Goal: Obtain resource: Download file/media

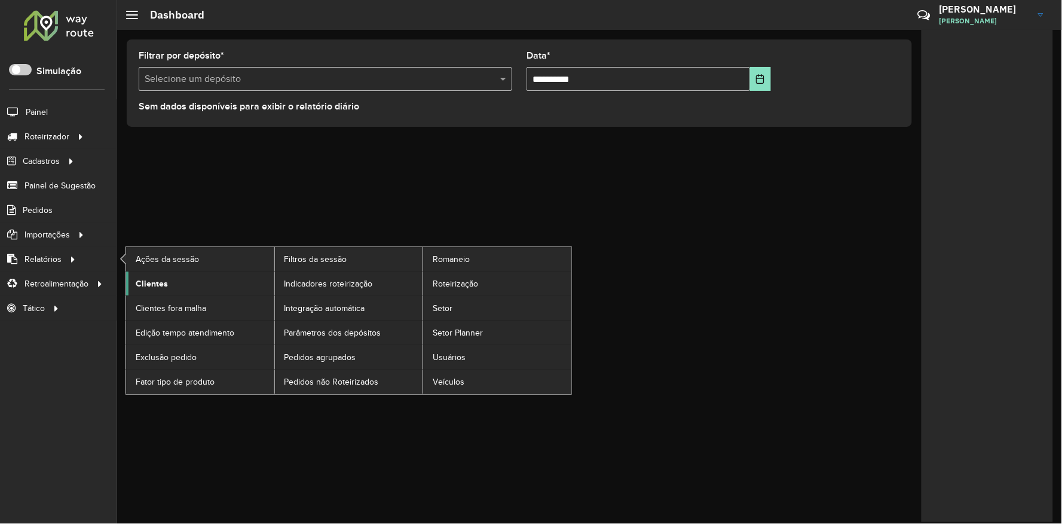
click at [139, 284] on span "Clientes" at bounding box center [152, 283] width 32 height 13
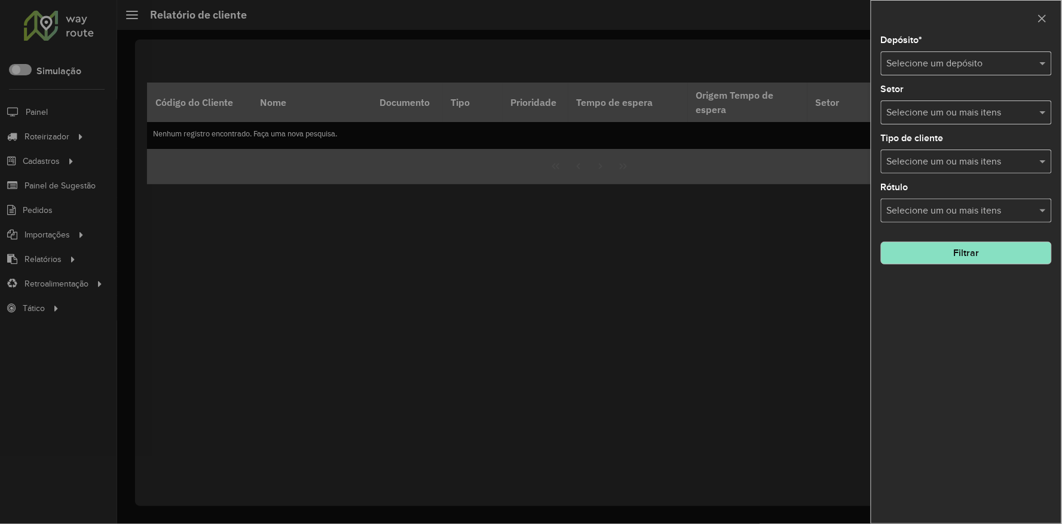
click at [927, 68] on input "text" at bounding box center [954, 64] width 135 height 14
click at [916, 112] on div "UNIAO - FILIAL" at bounding box center [967, 119] width 170 height 20
click at [955, 248] on button "Filtrar" at bounding box center [966, 252] width 171 height 23
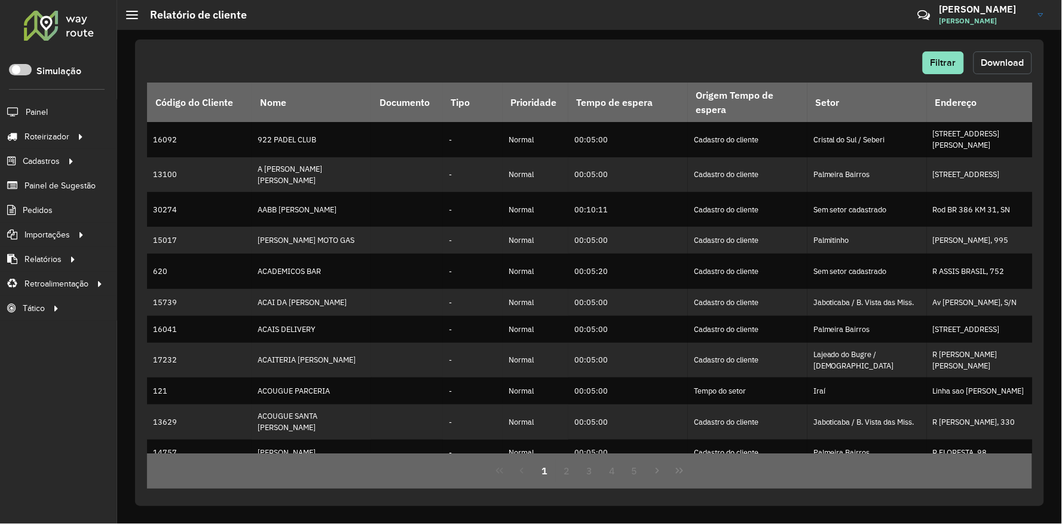
click at [1000, 60] on span "Download" at bounding box center [1003, 62] width 43 height 10
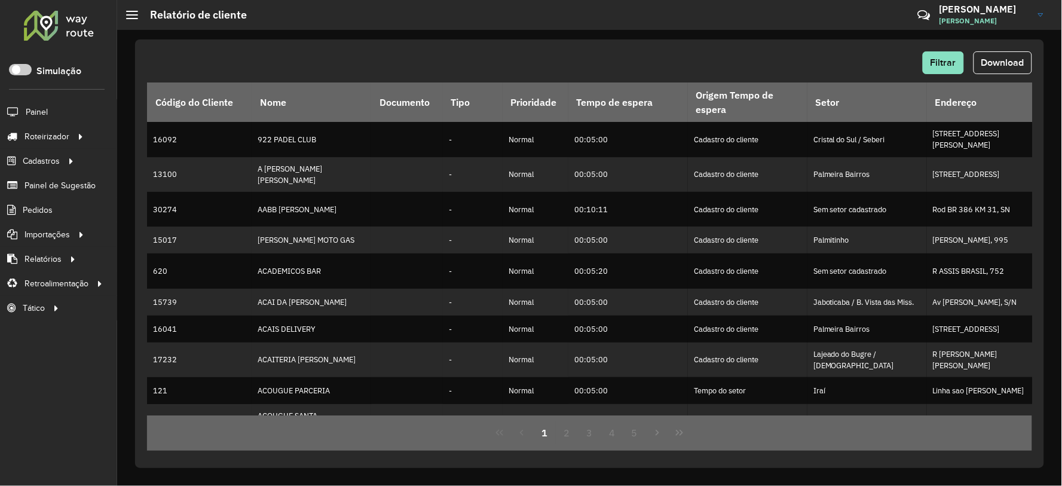
click at [0, 362] on div "Roteirizador AmbevTech Simulação Painel Roteirizador Entregas Vendas Cadastros …" at bounding box center [58, 243] width 117 height 486
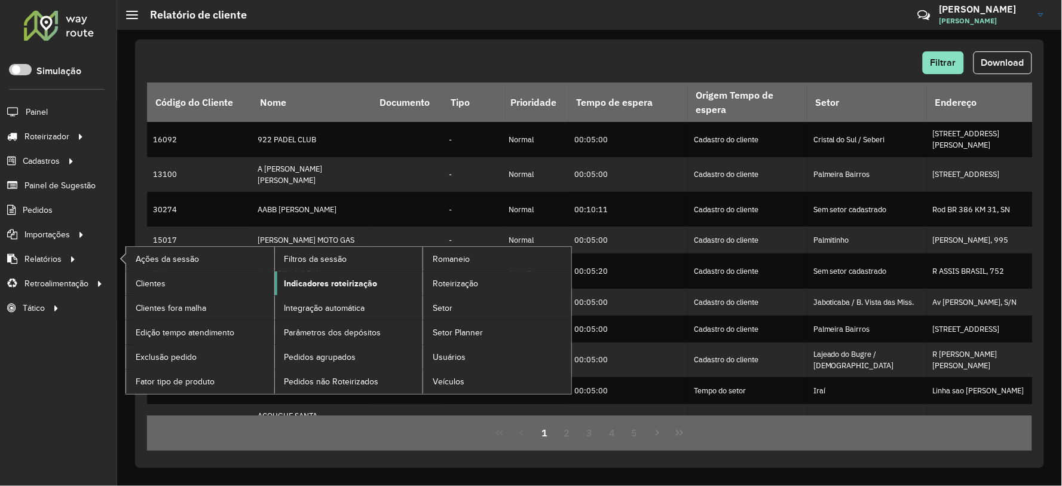
click at [380, 284] on link "Indicadores roteirização" at bounding box center [349, 283] width 148 height 24
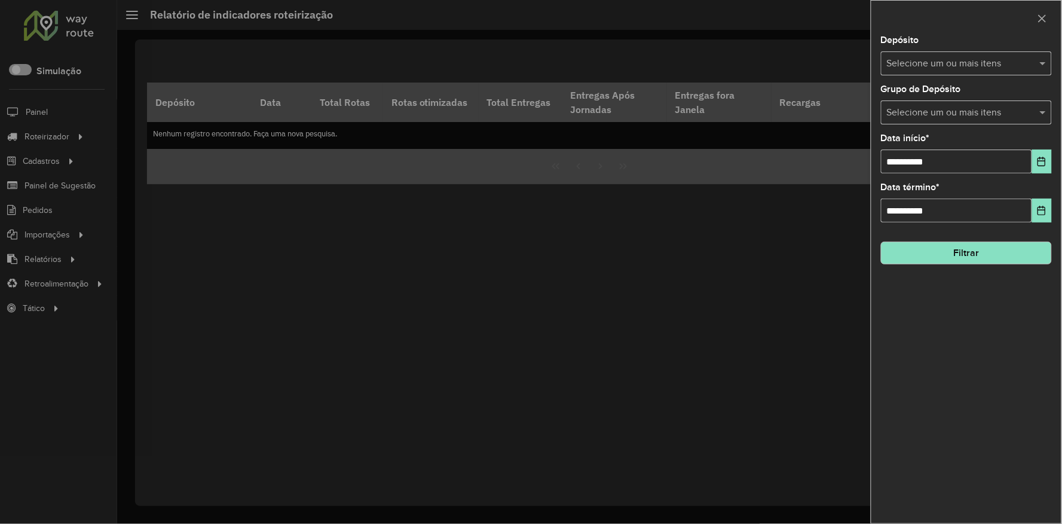
click at [930, 63] on input "text" at bounding box center [960, 64] width 153 height 14
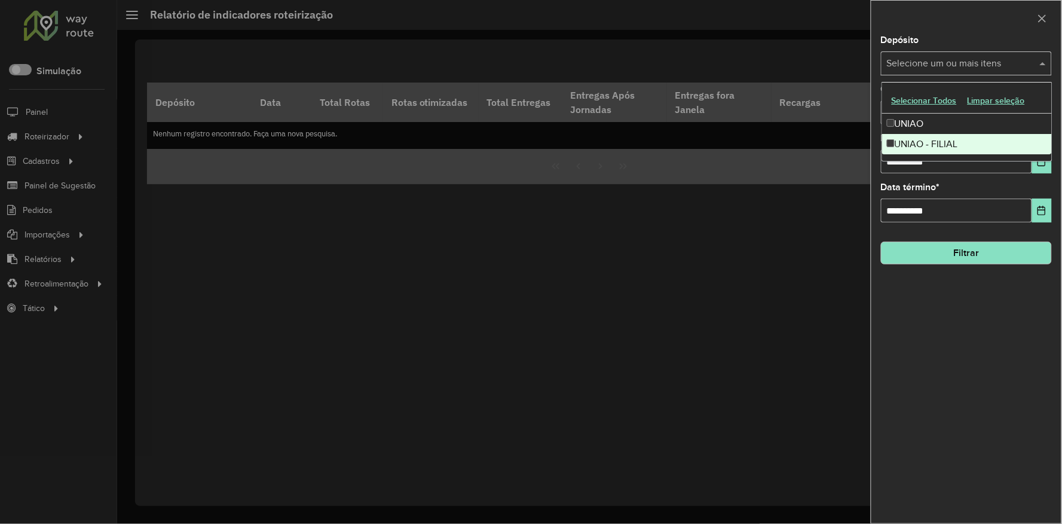
click at [947, 142] on div "UNIAO - FILIAL" at bounding box center [967, 144] width 170 height 20
click at [979, 327] on div "**********" at bounding box center [967, 279] width 190 height 487
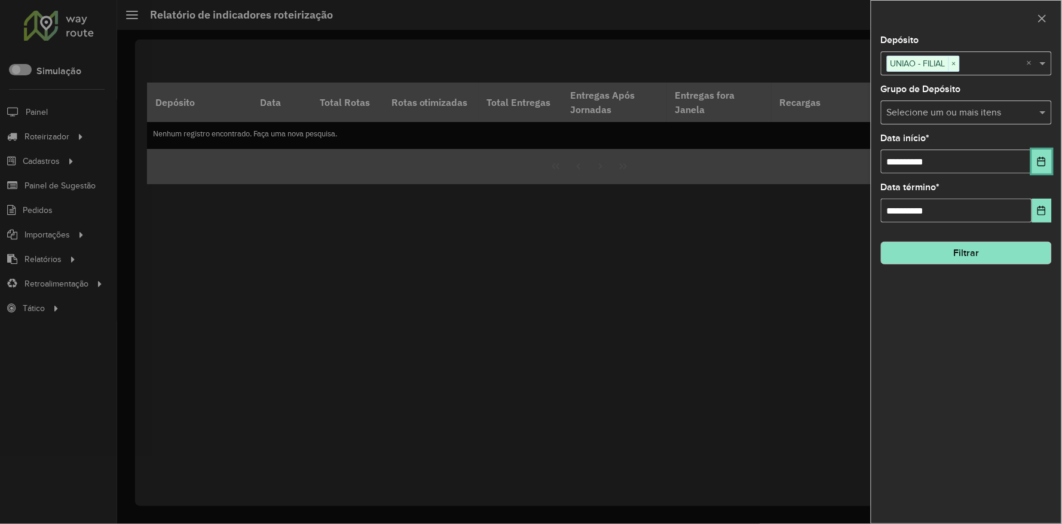
click at [1047, 154] on button "Choose Date" at bounding box center [1042, 161] width 20 height 24
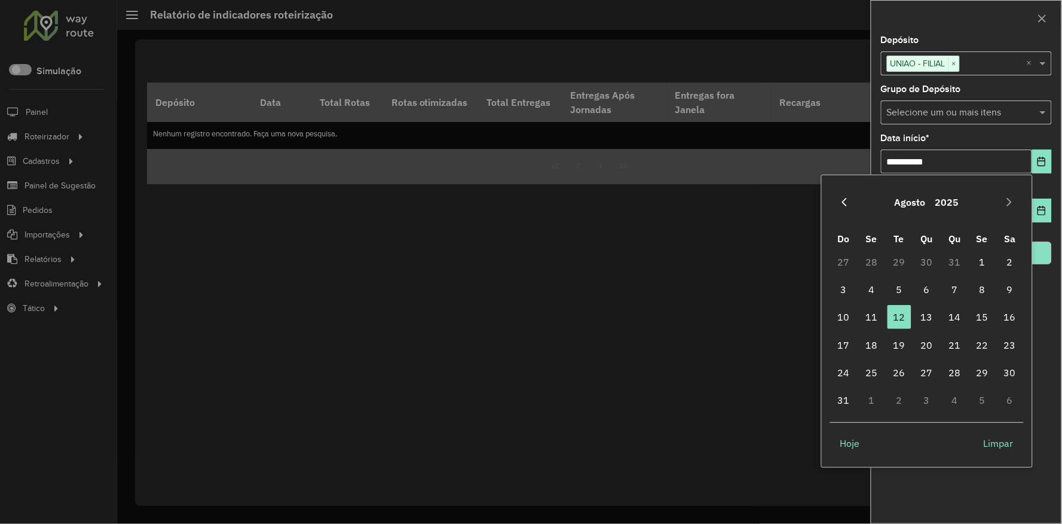
click at [841, 194] on button "Previous Month" at bounding box center [844, 201] width 19 height 19
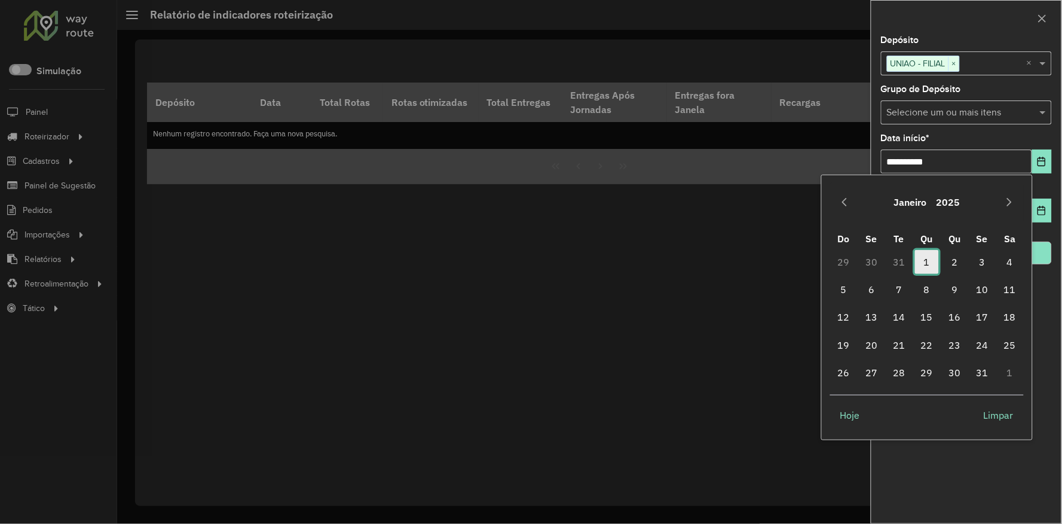
click at [922, 263] on span "1" at bounding box center [927, 262] width 24 height 24
type input "**********"
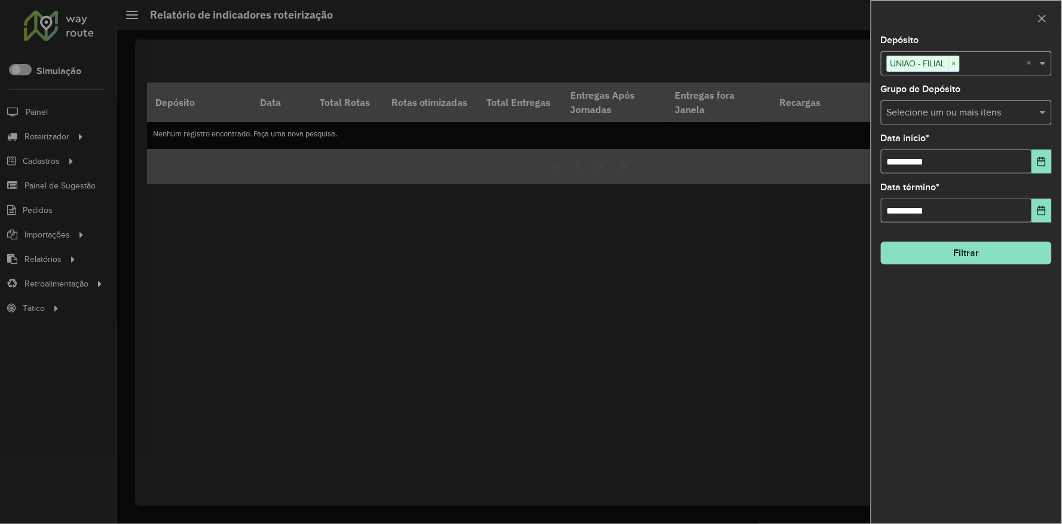
click at [963, 323] on div "**********" at bounding box center [967, 279] width 190 height 487
click at [941, 247] on button "Filtrar" at bounding box center [966, 252] width 171 height 23
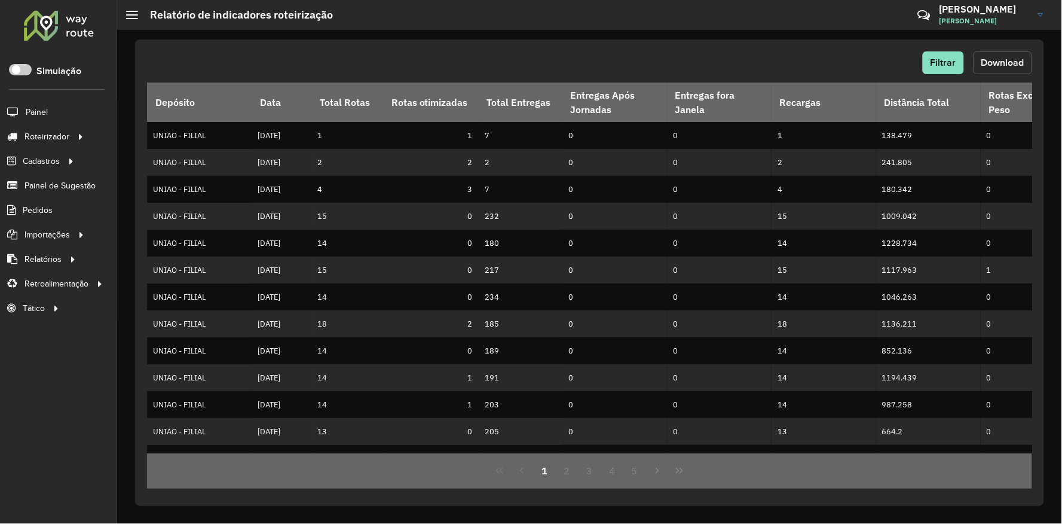
click at [980, 54] on button "Download" at bounding box center [1003, 62] width 59 height 23
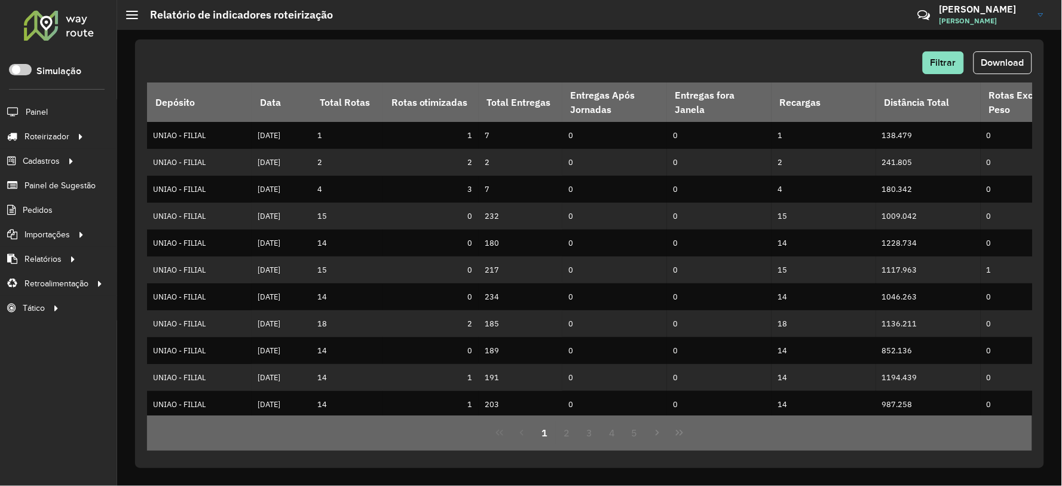
click at [9, 424] on div "Roteirizador AmbevTech Simulação Painel Roteirizador Entregas Vendas Cadastros …" at bounding box center [58, 243] width 117 height 486
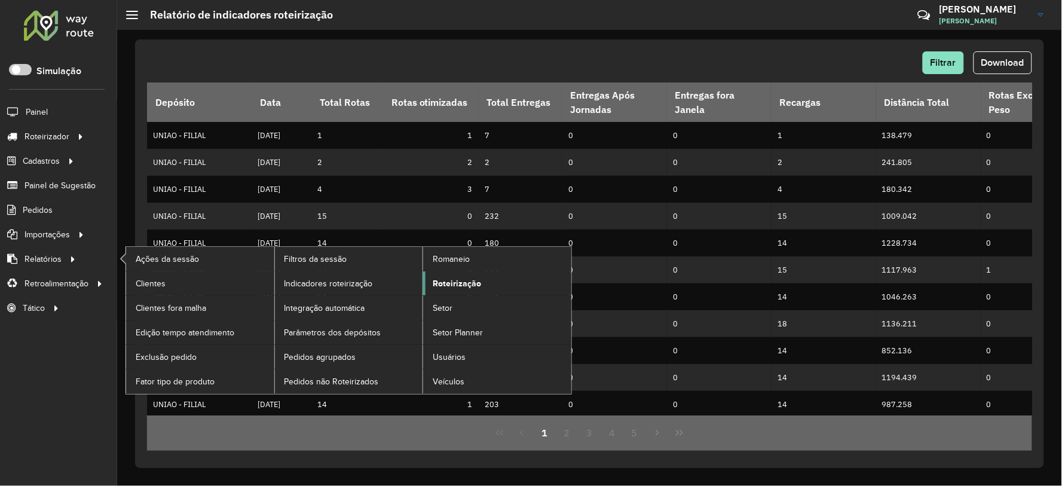
click at [470, 288] on span "Roteirização" at bounding box center [457, 283] width 48 height 13
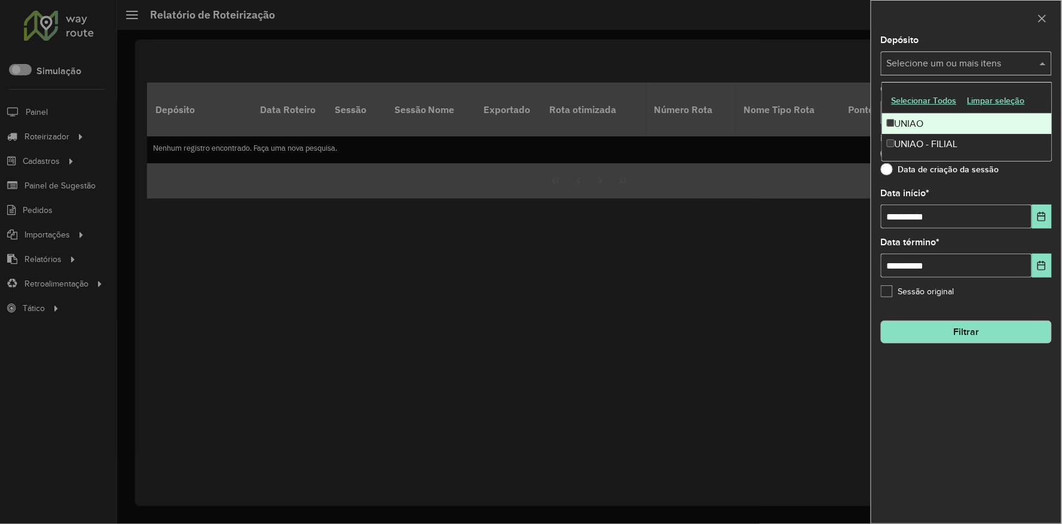
click at [958, 72] on div "Selecione um ou mais itens" at bounding box center [966, 63] width 171 height 24
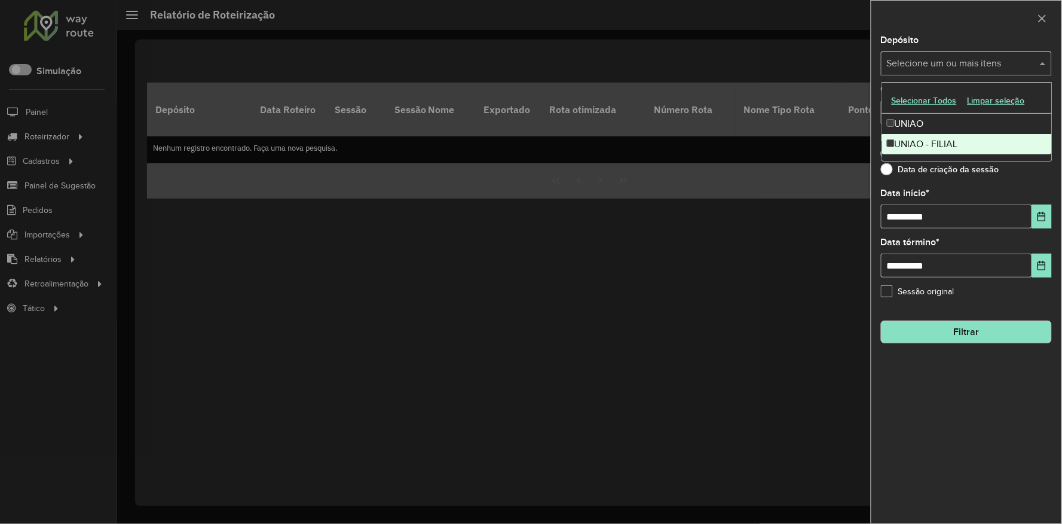
click at [925, 146] on div "UNIAO - FILIAL" at bounding box center [967, 144] width 170 height 20
drag, startPoint x: 969, startPoint y: 359, endPoint x: 972, endPoint y: 348, distance: 10.6
click at [969, 359] on div "**********" at bounding box center [967, 279] width 190 height 487
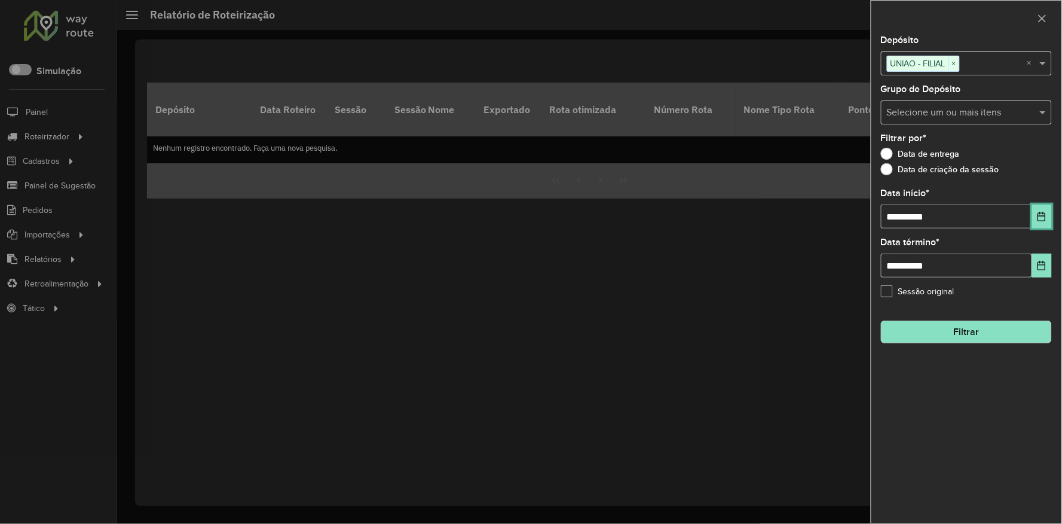
click at [1041, 225] on button "Choose Date" at bounding box center [1042, 216] width 20 height 24
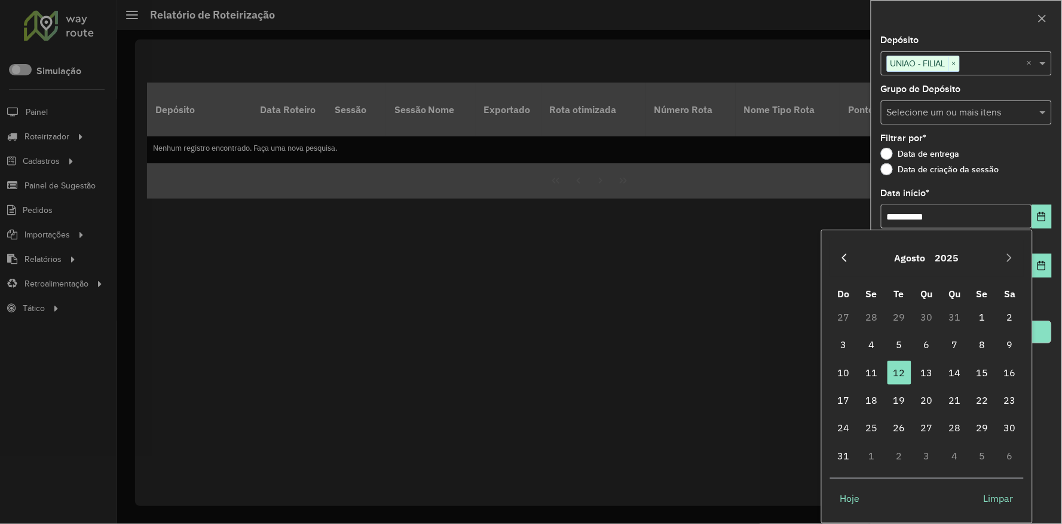
click at [847, 256] on icon "Previous Month" at bounding box center [845, 258] width 10 height 10
click at [849, 255] on icon "Previous Month" at bounding box center [845, 258] width 10 height 10
click at [849, 254] on icon "Previous Month" at bounding box center [845, 258] width 10 height 10
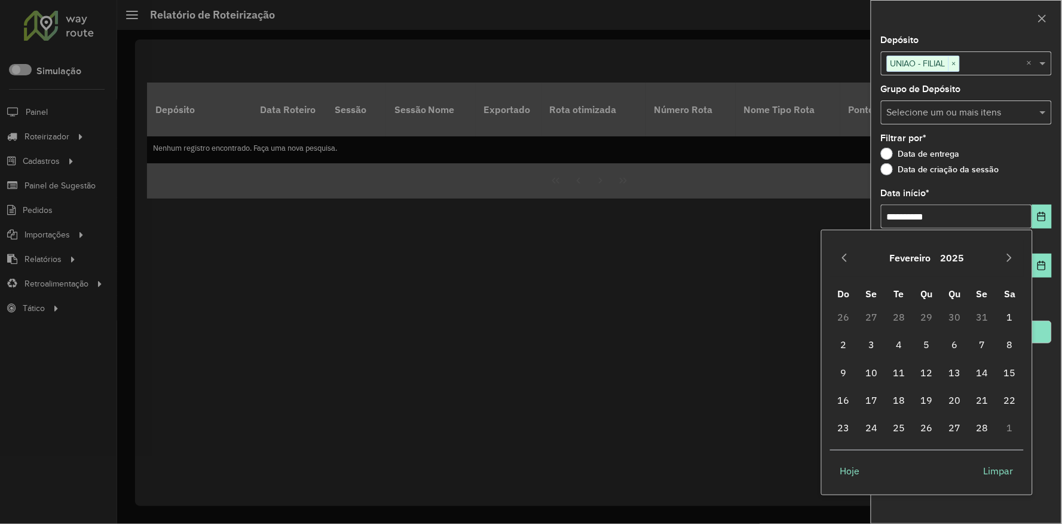
click at [854, 264] on div "Fevereiro 2025" at bounding box center [927, 258] width 194 height 38
click at [850, 264] on button "Previous Month" at bounding box center [844, 257] width 19 height 19
click at [918, 311] on span "1" at bounding box center [927, 317] width 24 height 24
type input "**********"
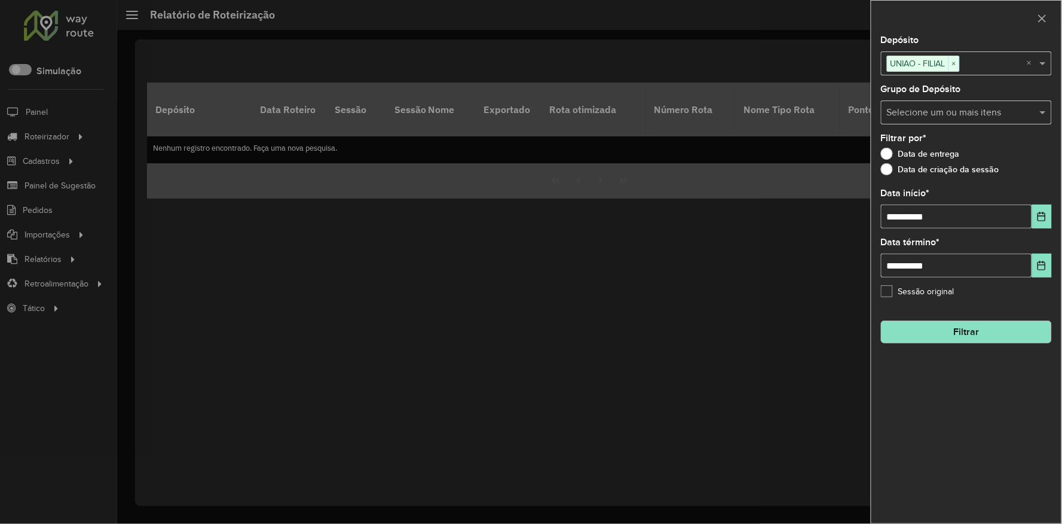
click at [960, 392] on div "**********" at bounding box center [967, 279] width 190 height 487
click at [947, 337] on button "Filtrar" at bounding box center [966, 331] width 171 height 23
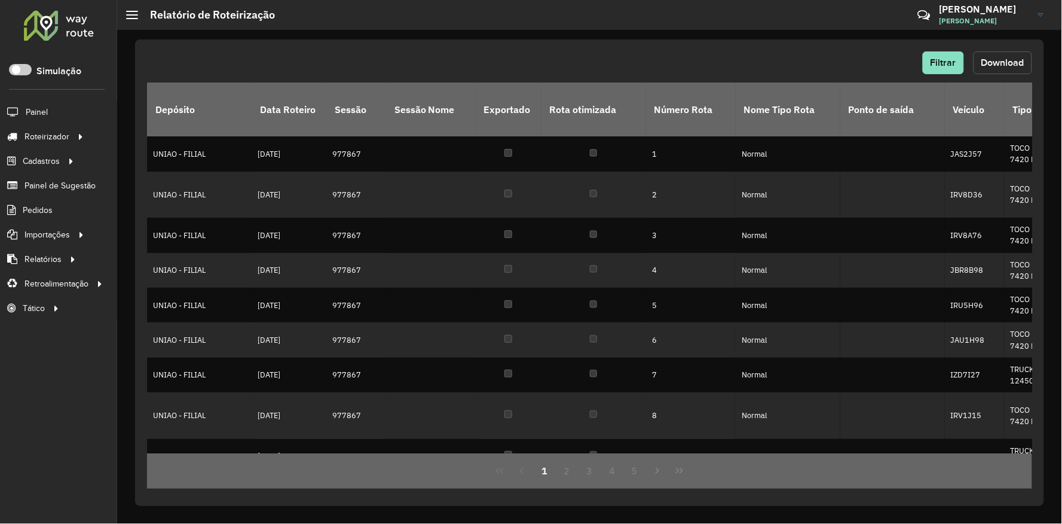
click at [1005, 63] on span "Download" at bounding box center [1003, 62] width 43 height 10
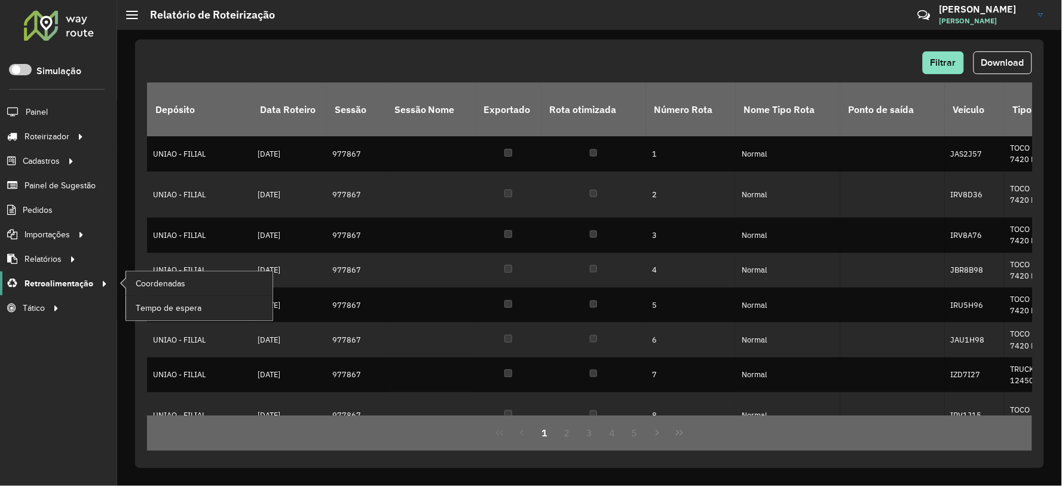
drag, startPoint x: 32, startPoint y: 340, endPoint x: 10, endPoint y: 279, distance: 64.3
click at [32, 340] on div "Roteirizador AmbevTech Simulação Painel Roteirizador Entregas Vendas Cadastros …" at bounding box center [58, 243] width 117 height 486
click at [23, 213] on span "Pedidos" at bounding box center [38, 210] width 31 height 13
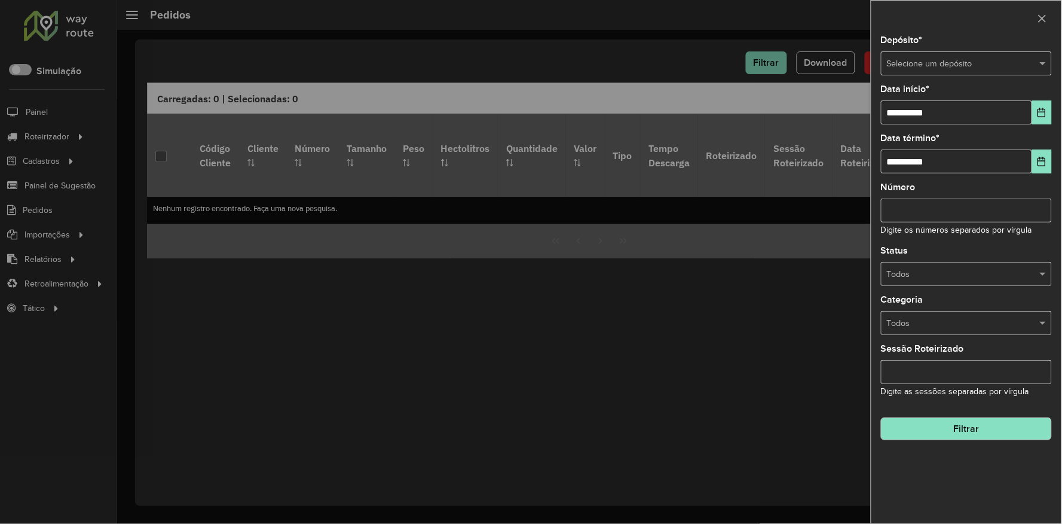
click at [995, 63] on input "text" at bounding box center [954, 63] width 135 height 13
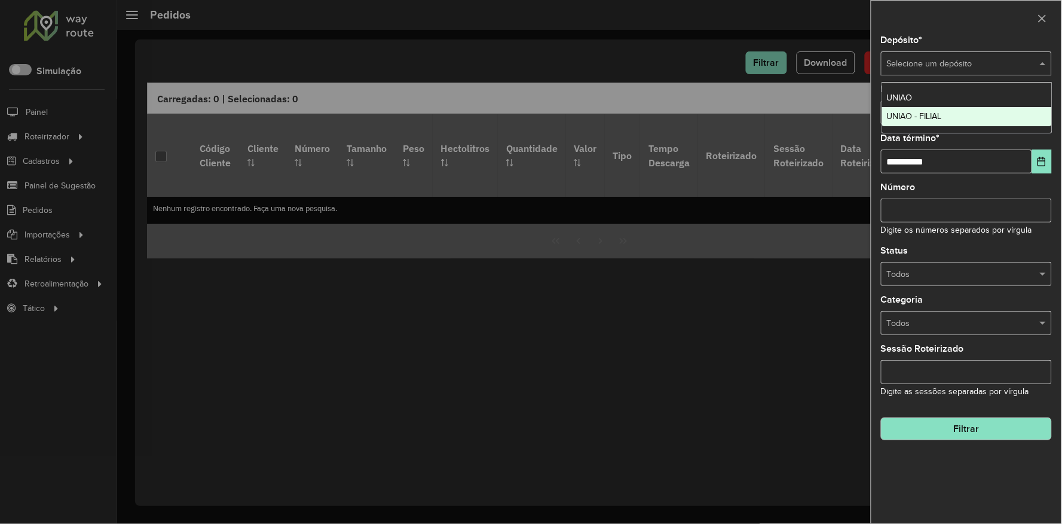
click at [971, 114] on div "UNIAO - FILIAL" at bounding box center [967, 116] width 170 height 19
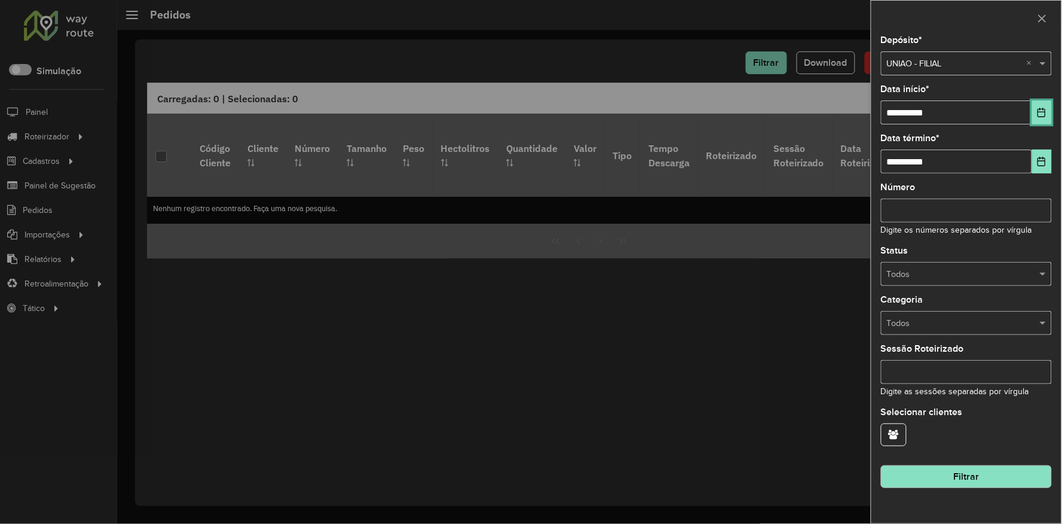
click at [1038, 114] on icon "Choose Date" at bounding box center [1042, 113] width 10 height 10
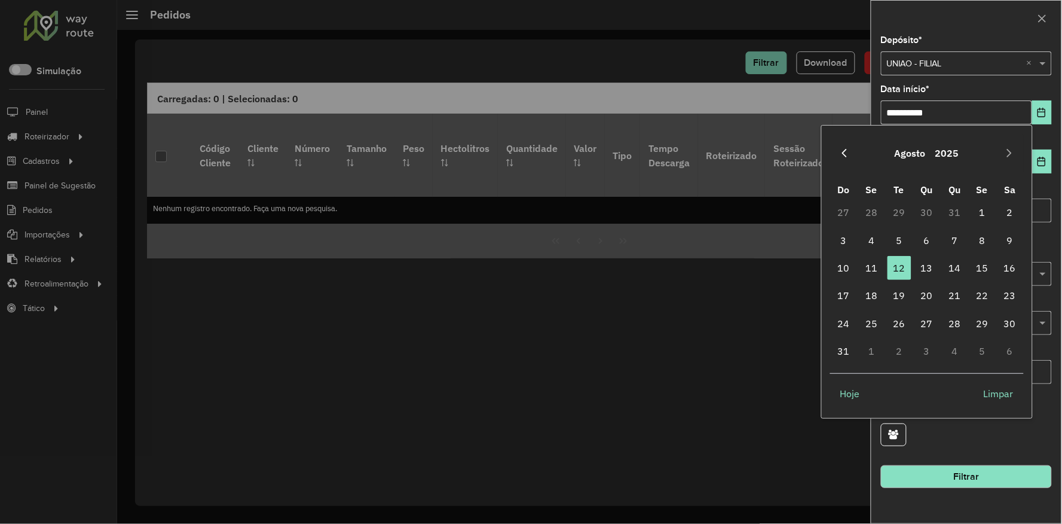
click at [841, 152] on icon "Previous Month" at bounding box center [845, 153] width 10 height 10
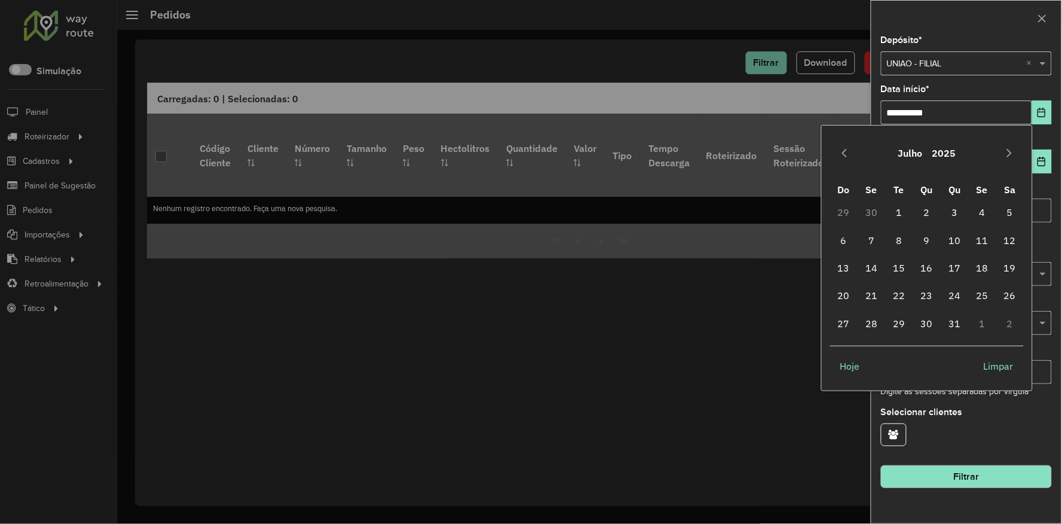
click at [841, 152] on icon "Previous Month" at bounding box center [845, 153] width 10 height 10
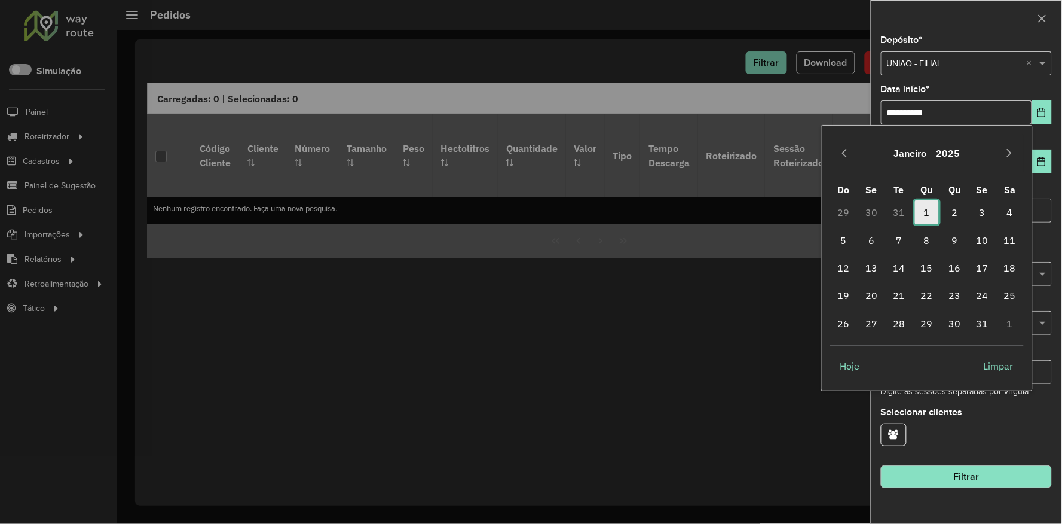
click at [919, 210] on span "1" at bounding box center [927, 212] width 24 height 24
type input "**********"
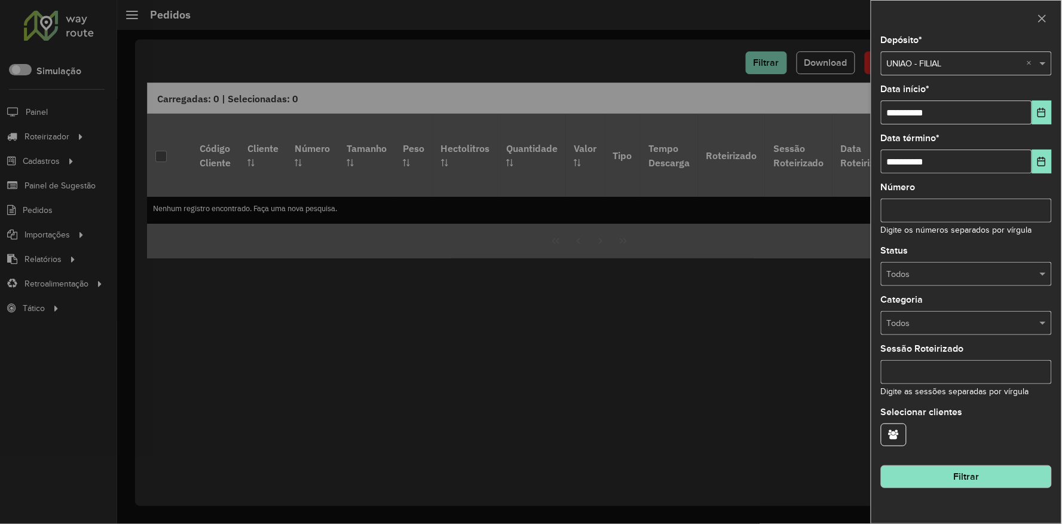
click at [964, 186] on div "Número Digite os números separados por vírgula" at bounding box center [966, 210] width 171 height 54
click at [958, 478] on button "Filtrar" at bounding box center [966, 476] width 171 height 23
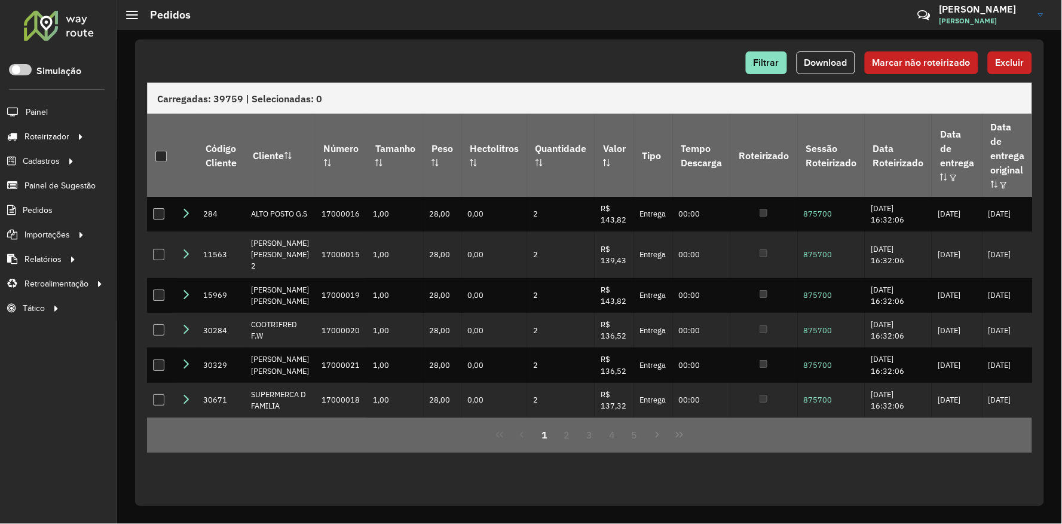
click at [589, 61] on div "Filtrar Download Marcar não roteirizado Excluir" at bounding box center [589, 62] width 885 height 23
click at [843, 68] on button "Download" at bounding box center [826, 62] width 59 height 23
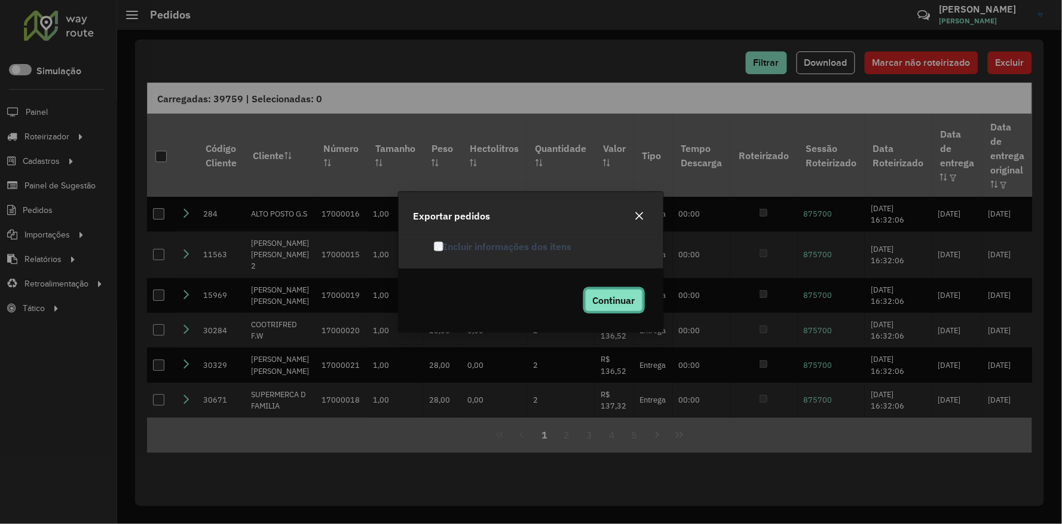
click at [607, 301] on span "Continuar" at bounding box center [614, 300] width 42 height 12
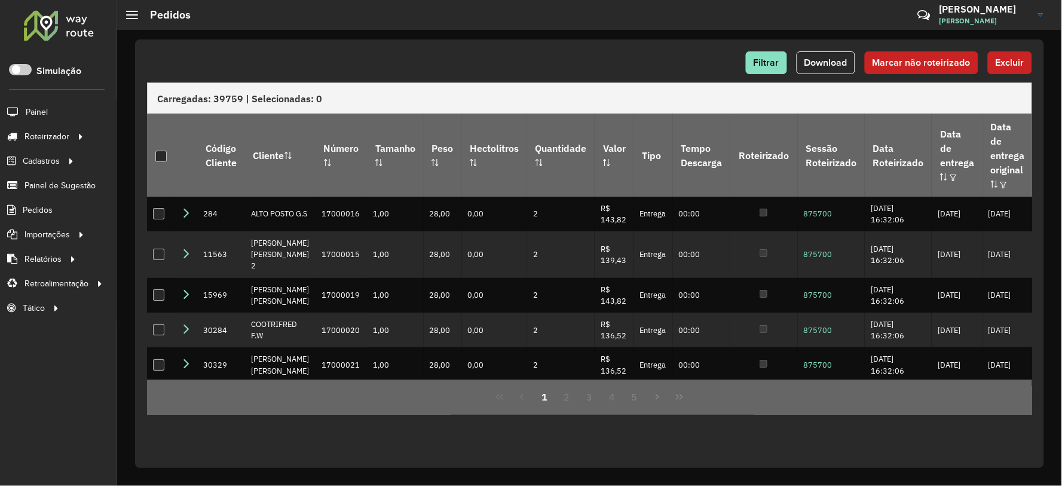
click at [81, 357] on div "Roteirizador AmbevTech Simulação Painel Roteirizador Entregas Vendas Cadastros …" at bounding box center [58, 243] width 117 height 486
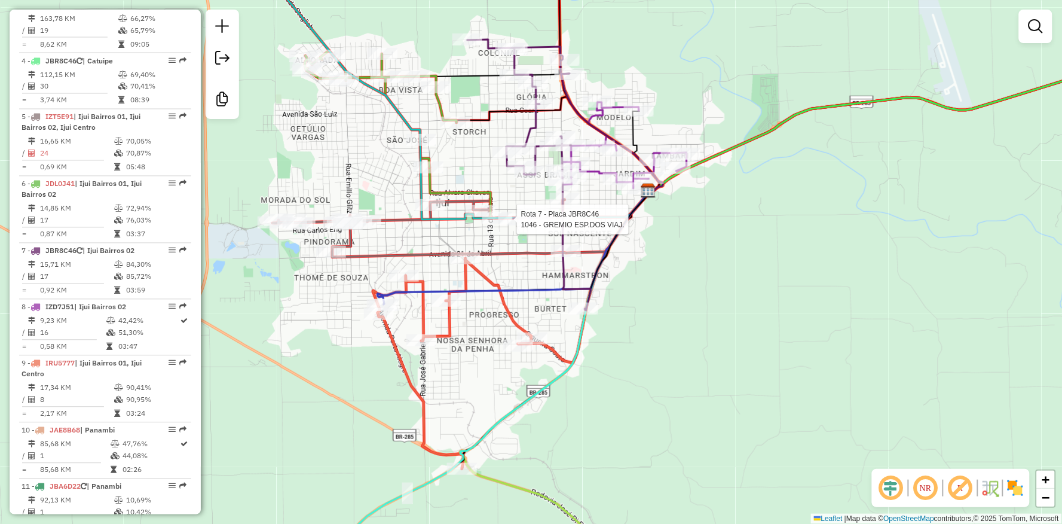
select select "**********"
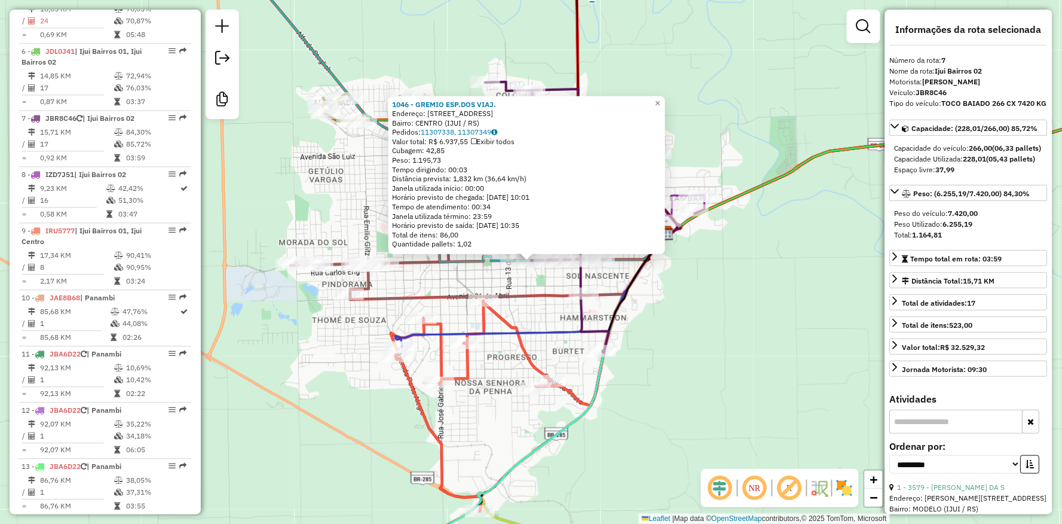
scroll to position [839, 0]
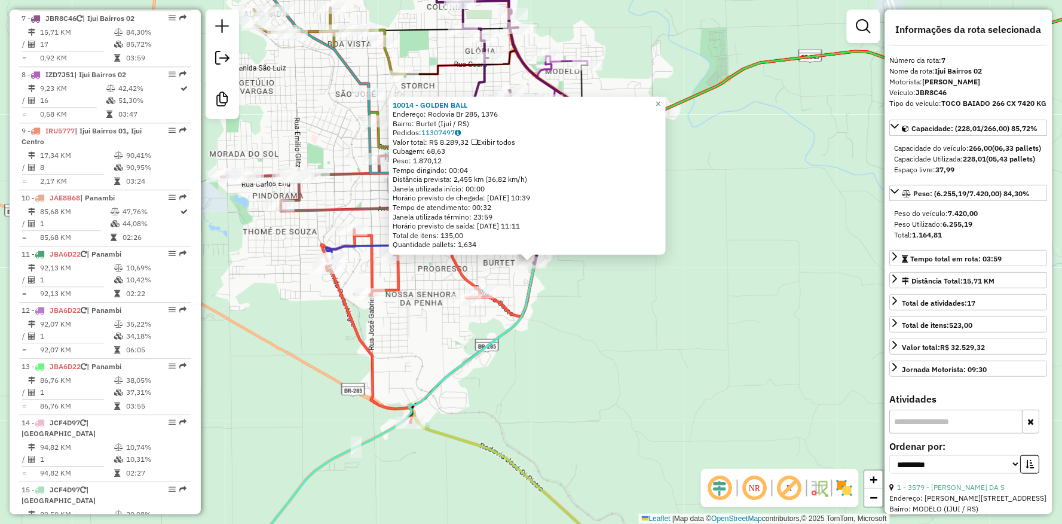
drag, startPoint x: 596, startPoint y: 336, endPoint x: 597, endPoint y: 321, distance: 15.0
click at [596, 336] on div "10014 - GOLDEN BALL Endereço: Rodovia Br 285, 1376 Bairro: Burtet (Ijuí / [GEOG…" at bounding box center [531, 262] width 1062 height 524
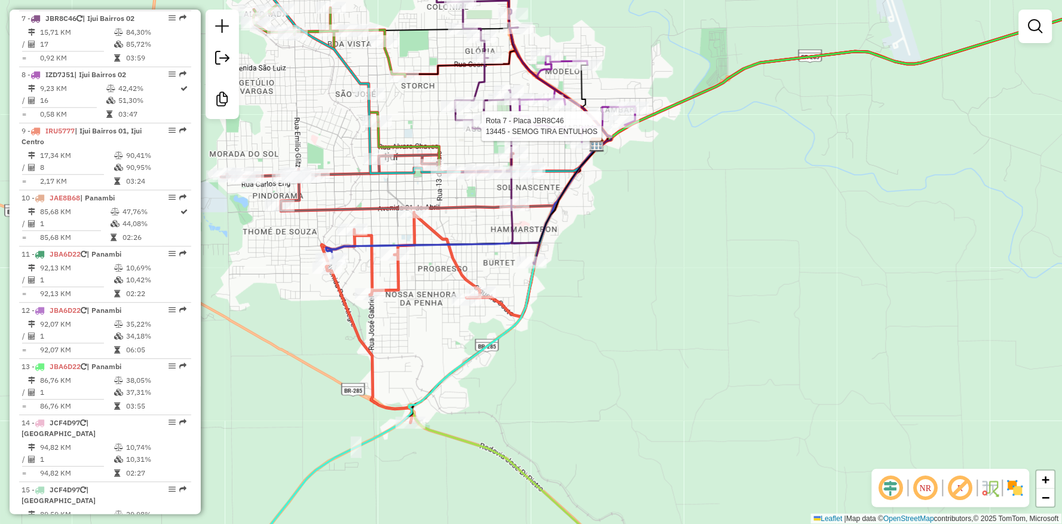
select select "**********"
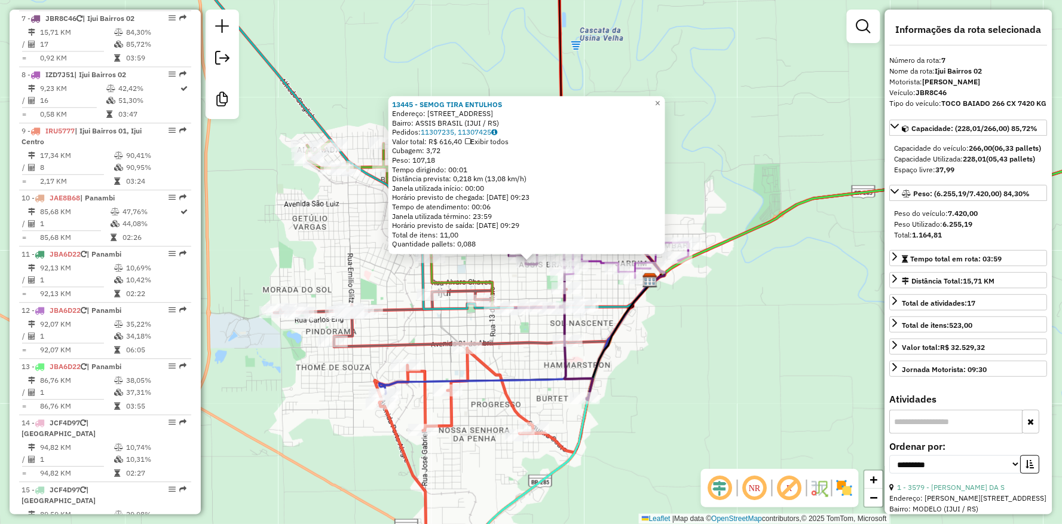
click at [774, 402] on div "13445 - SEMOG TIRA ENTULHOS Endereço: [STREET_ADDRESS] Pedidos: 11307235, 11307…" at bounding box center [531, 262] width 1062 height 524
